Goal: Task Accomplishment & Management: Manage account settings

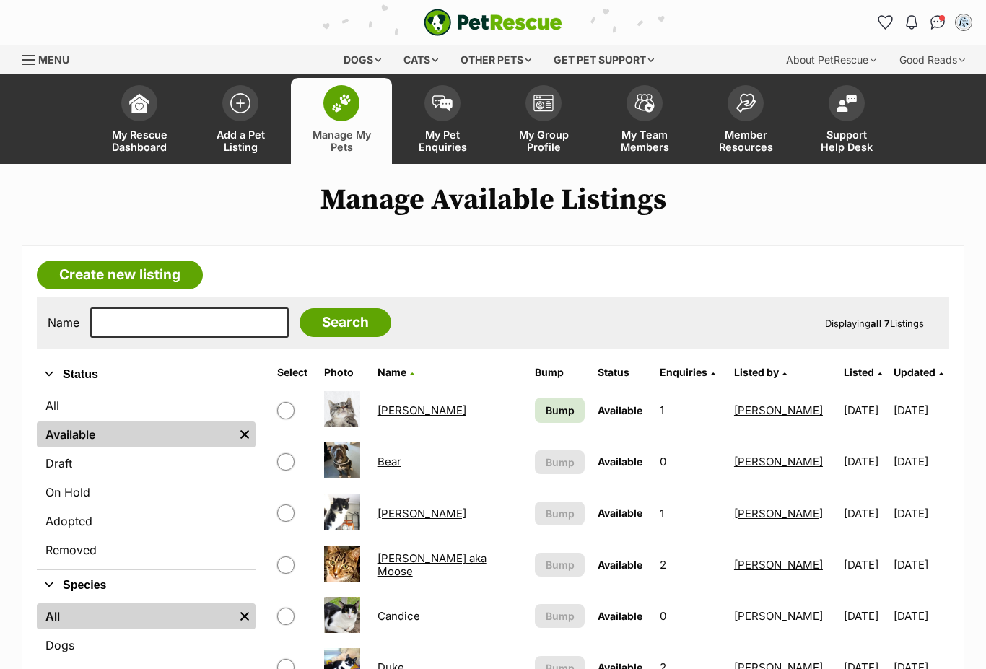
click at [546, 414] on span "Bump" at bounding box center [560, 410] width 29 height 15
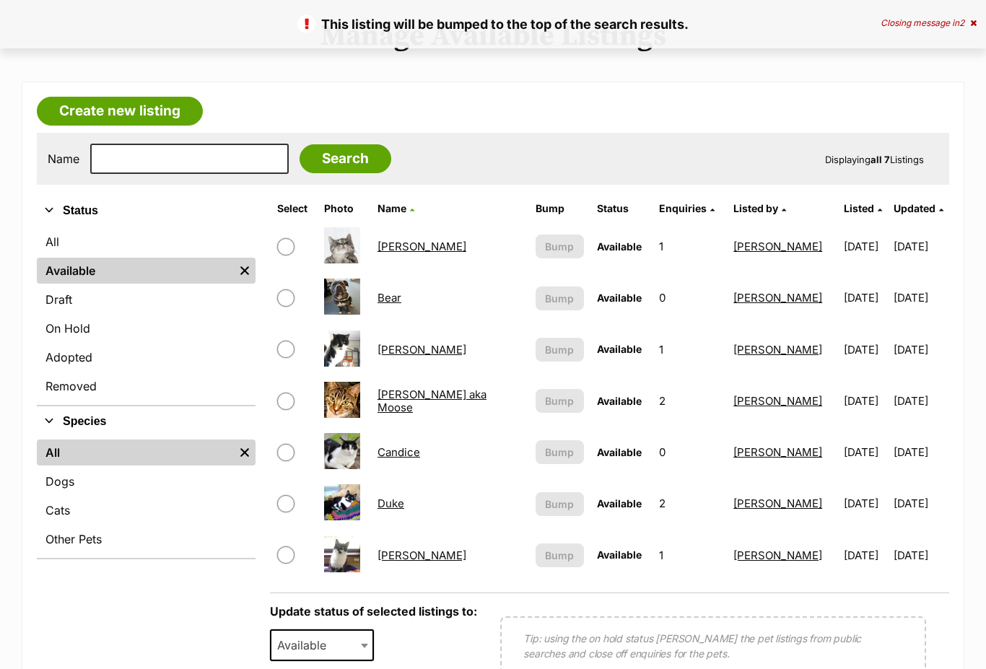
scroll to position [164, 0]
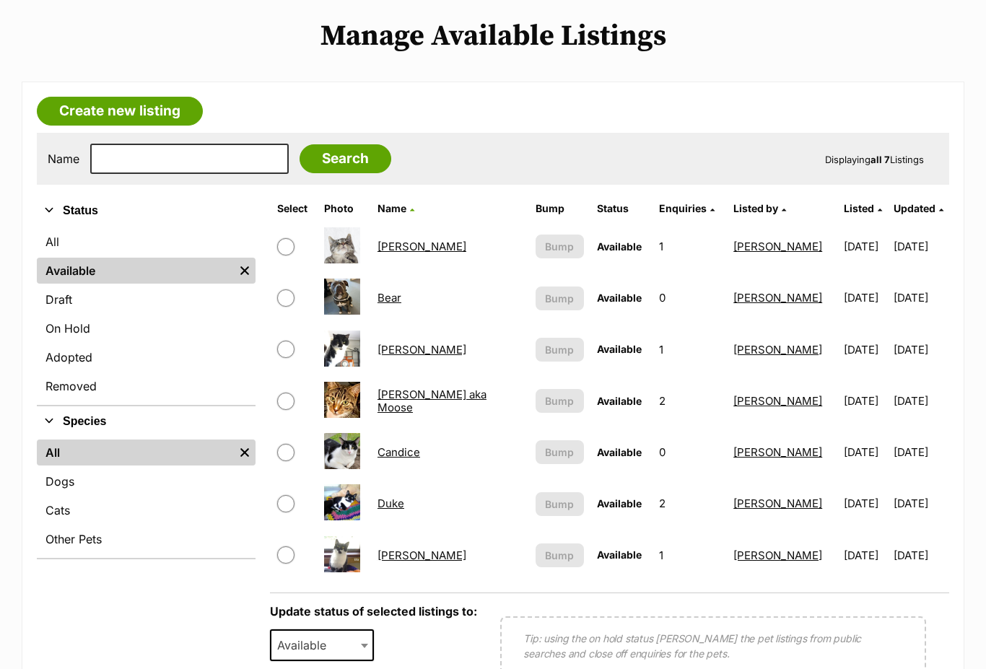
click at [76, 333] on link "On Hold" at bounding box center [146, 328] width 219 height 26
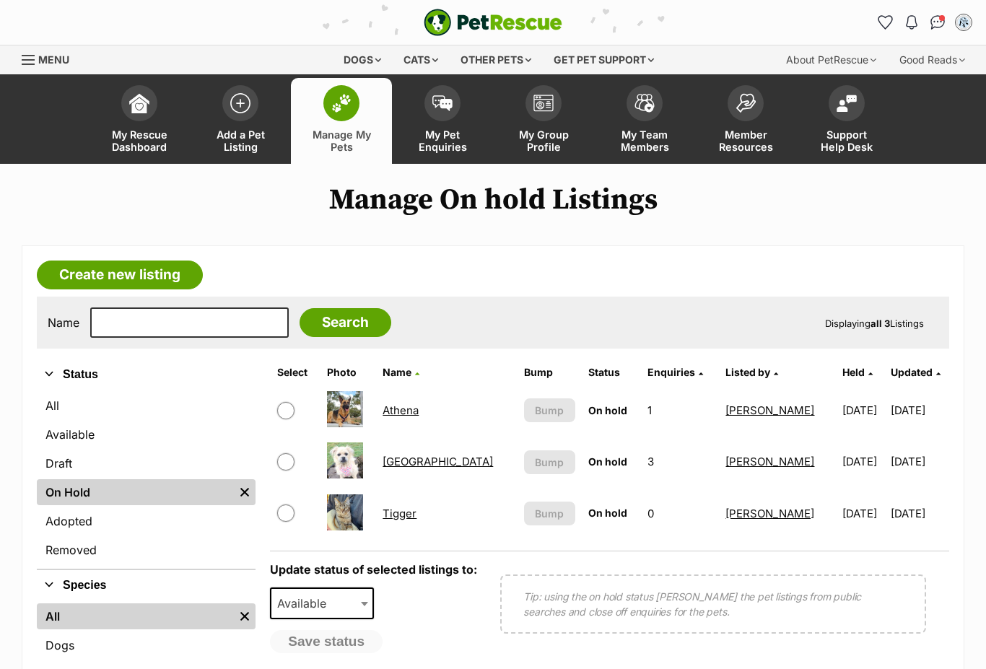
click at [401, 518] on link "Tigger" at bounding box center [399, 514] width 34 height 14
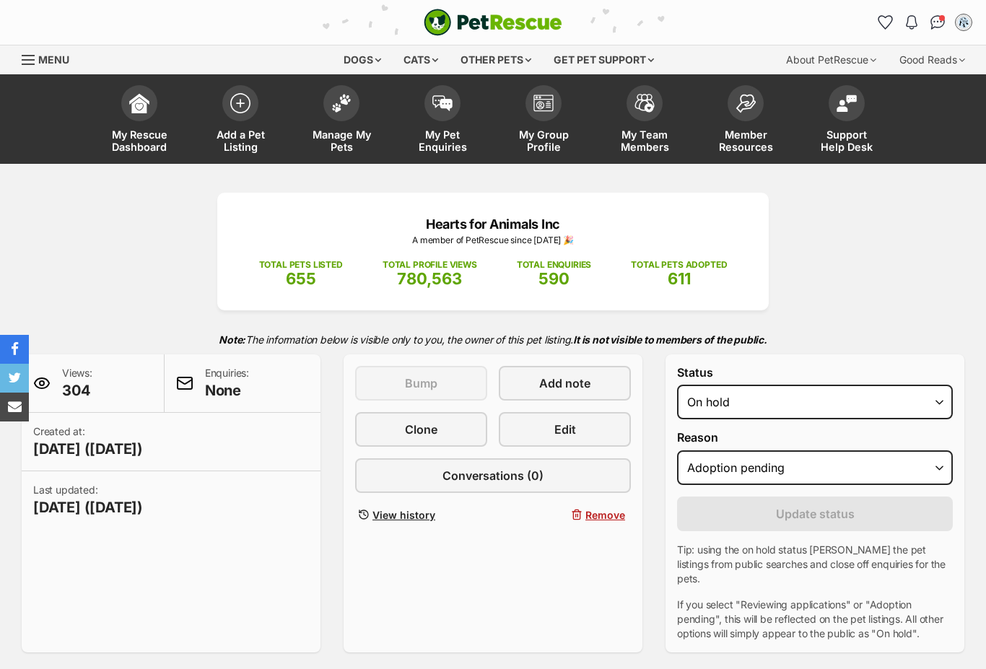
select select "adoption_pending"
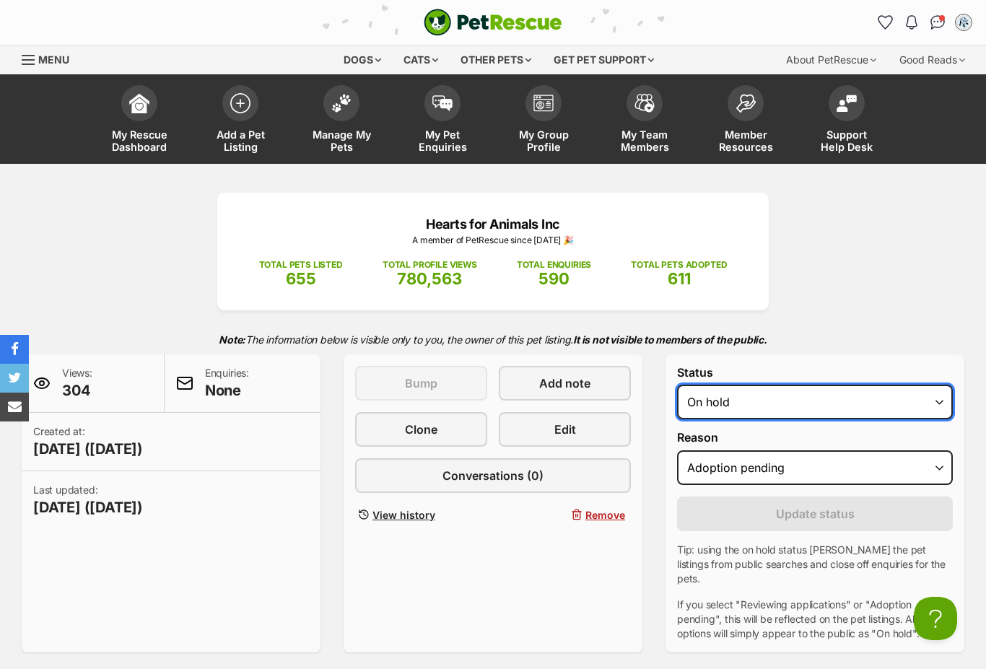
click at [935, 396] on select "Draft Available On hold Adopted" at bounding box center [815, 402] width 276 height 35
select select "rehomed"
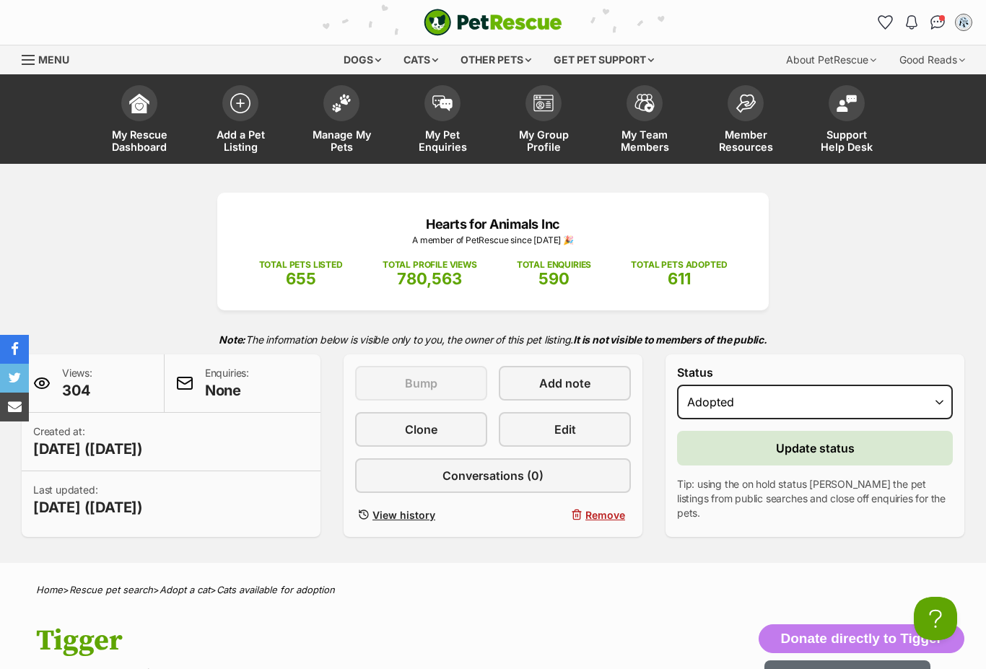
click at [846, 447] on span "Update status" at bounding box center [815, 447] width 79 height 17
click at [336, 121] on link "Manage My Pets" at bounding box center [341, 121] width 101 height 86
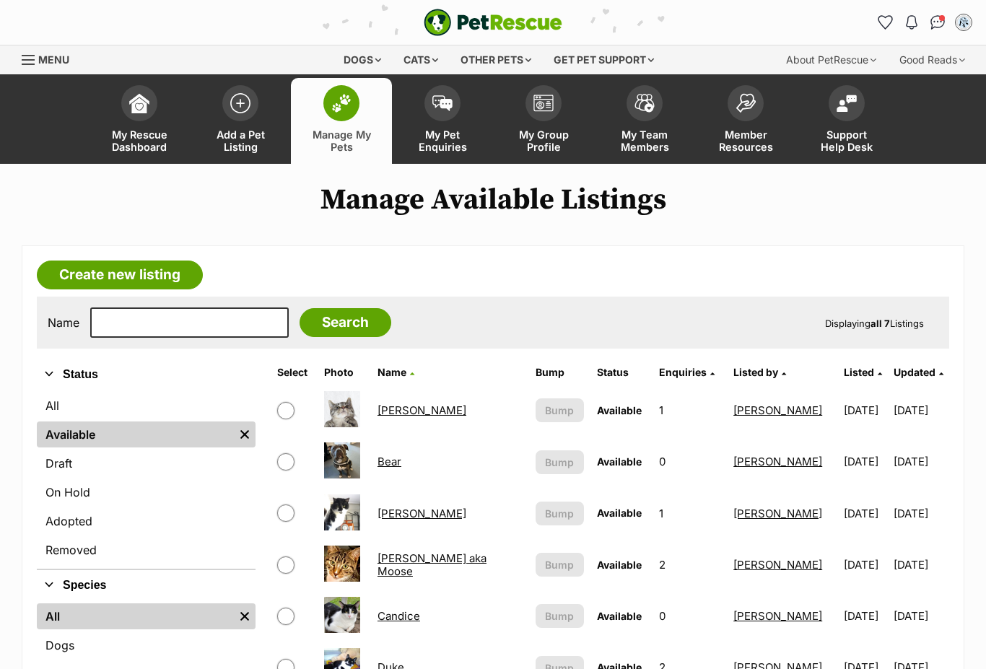
click at [63, 484] on link "On Hold" at bounding box center [146, 492] width 219 height 26
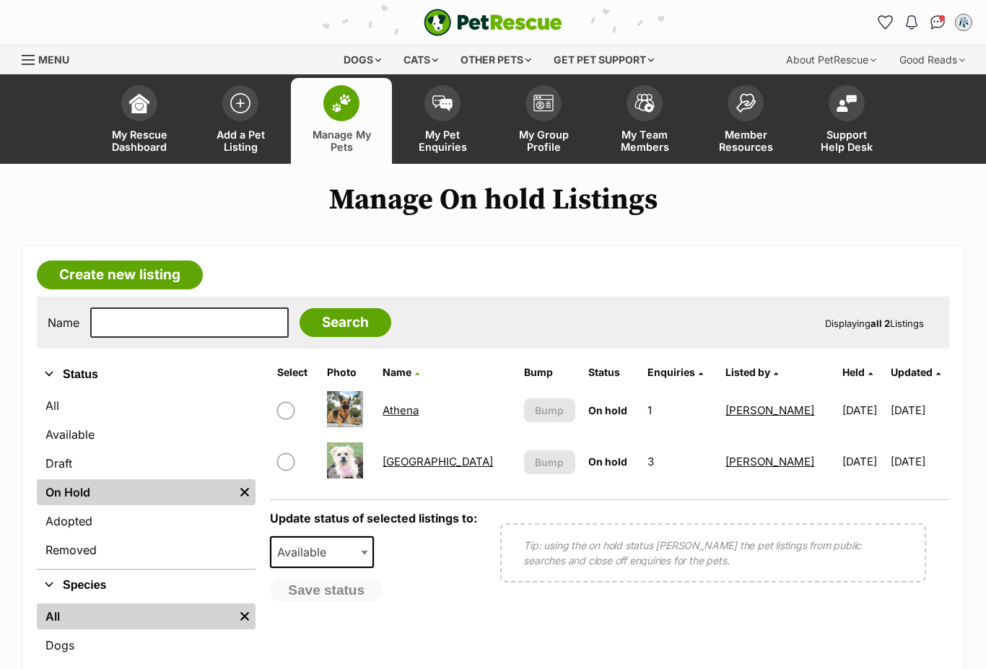
click at [421, 433] on td "Athena" at bounding box center [447, 410] width 140 height 50
click at [411, 406] on link "Athena" at bounding box center [400, 410] width 36 height 14
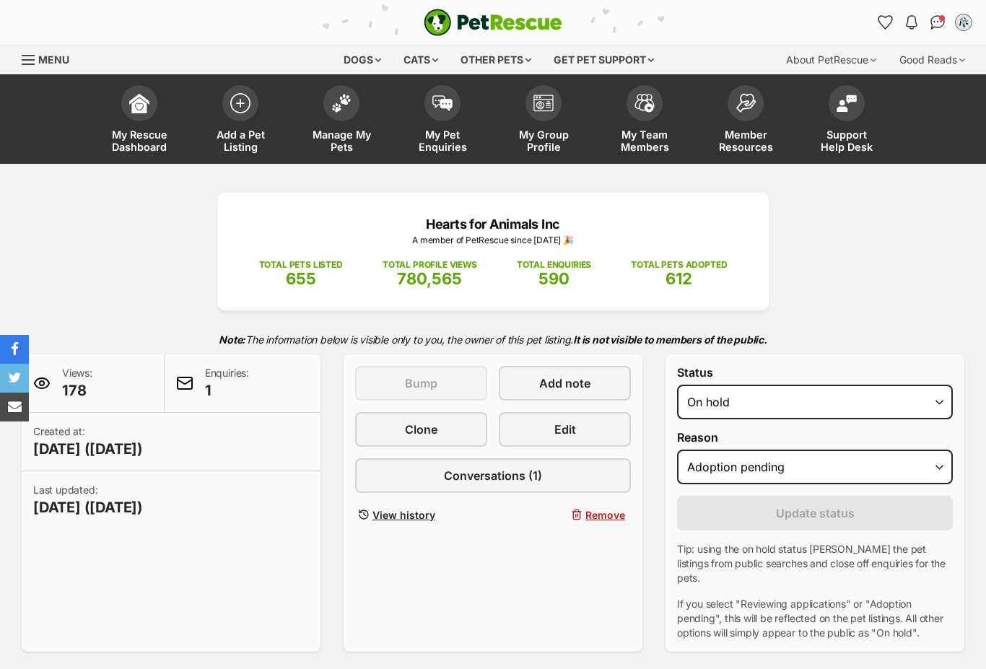
select select "adoption_pending"
click at [430, 110] on span at bounding box center [442, 103] width 36 height 36
click at [446, 99] on img at bounding box center [442, 103] width 20 height 16
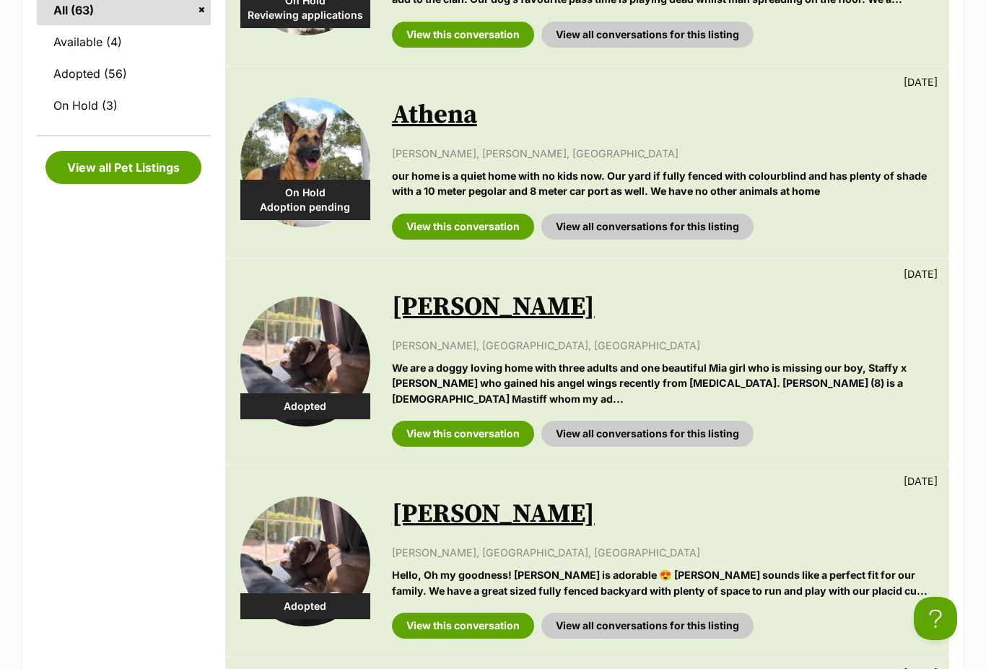
scroll to position [619, 0]
click at [424, 112] on link "Athena" at bounding box center [434, 116] width 85 height 32
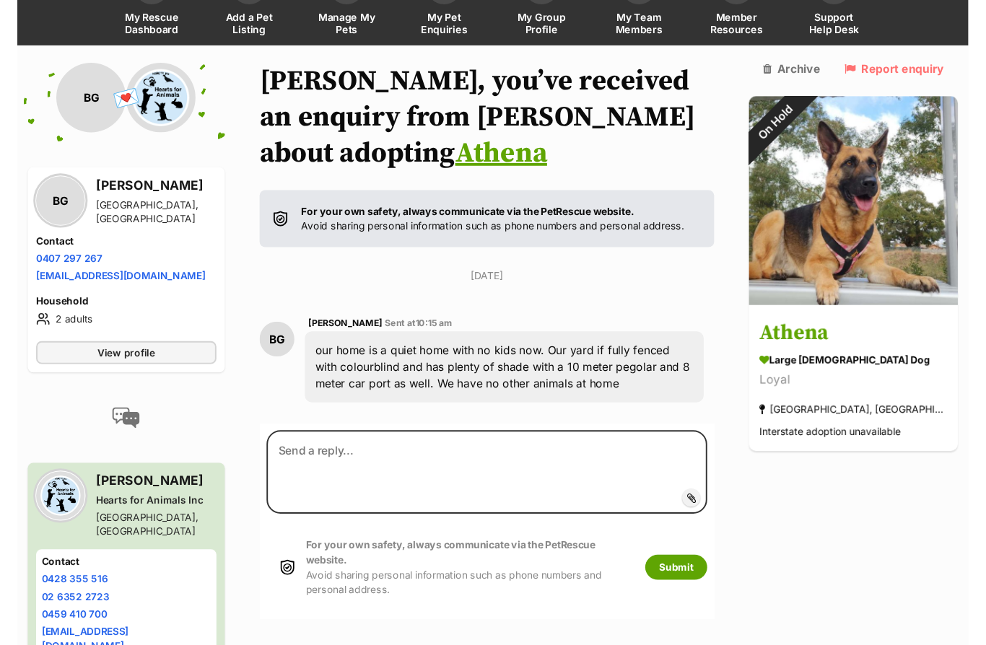
scroll to position [129, 0]
